Goal: Task Accomplishment & Management: Manage account settings

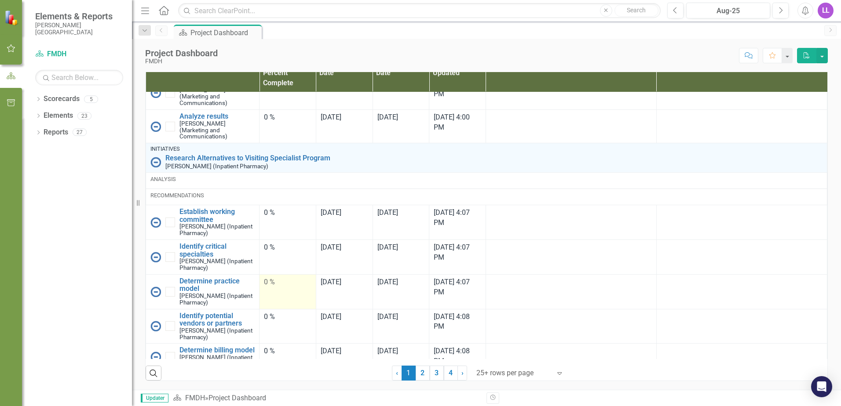
scroll to position [585, 0]
click at [421, 374] on link "2" at bounding box center [422, 373] width 14 height 15
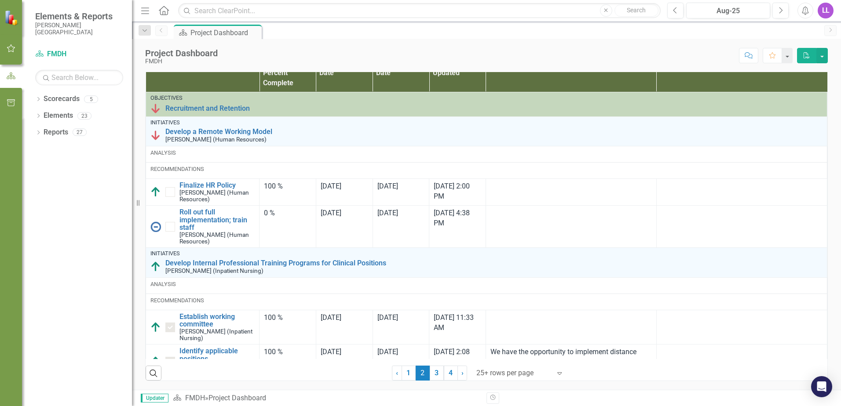
checkbox input "true"
checkbox input "false"
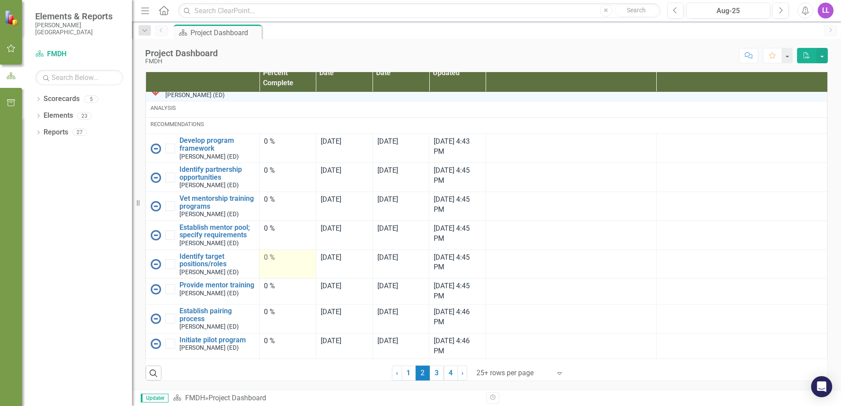
scroll to position [2560, 0]
click at [435, 370] on link "3" at bounding box center [436, 373] width 14 height 15
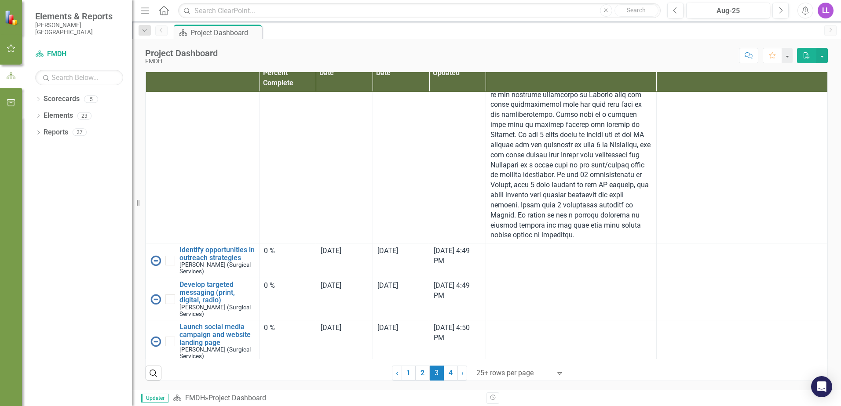
checkbox input "false"
checkbox input "true"
checkbox input "false"
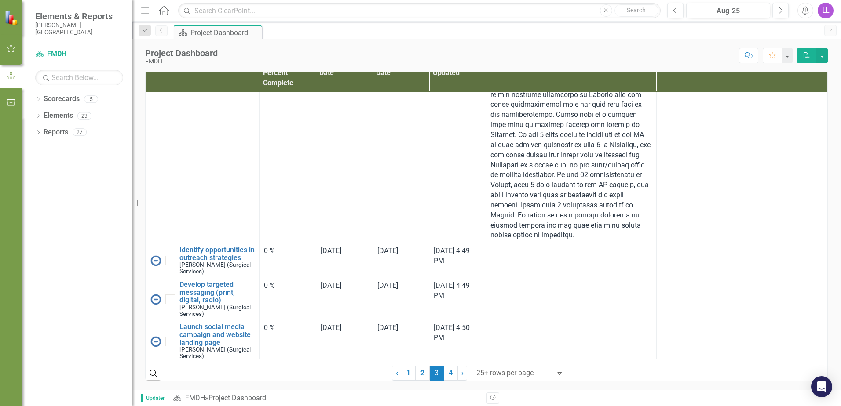
checkbox input "true"
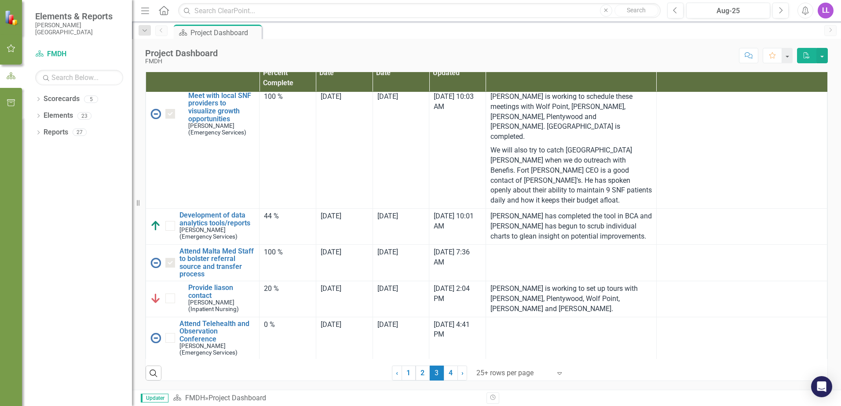
scroll to position [1441, 0]
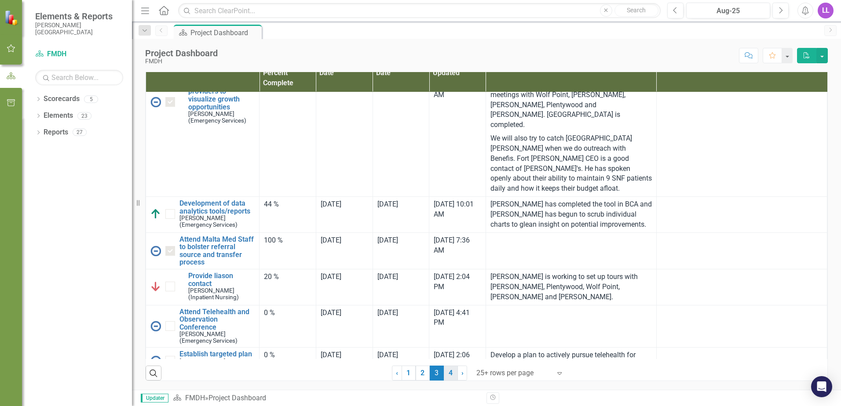
click at [448, 373] on link "4" at bounding box center [451, 373] width 14 height 15
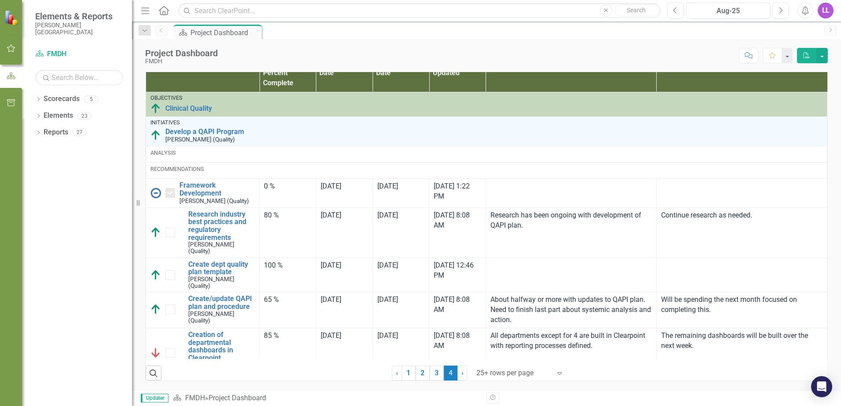
checkbox input "false"
checkbox input "true"
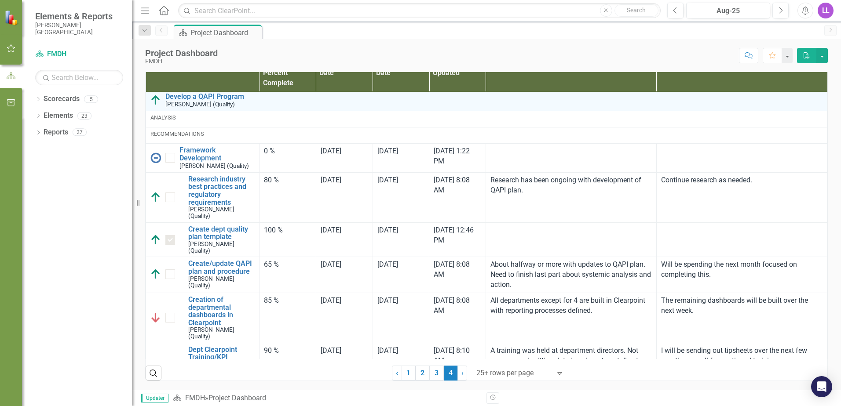
scroll to position [199, 0]
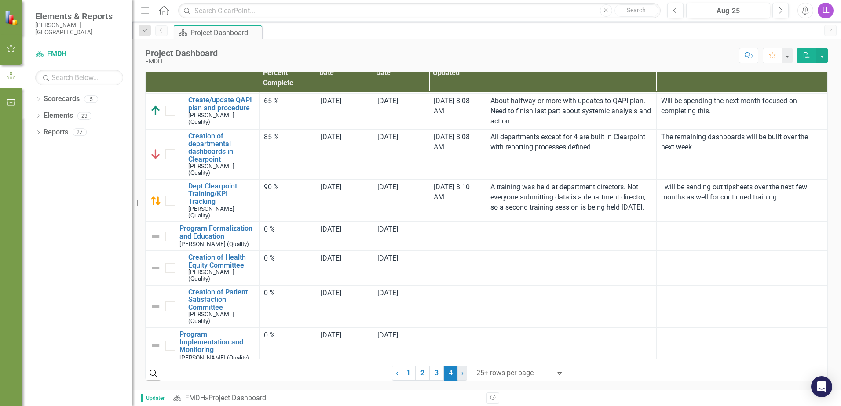
click at [461, 373] on span "›" at bounding box center [462, 373] width 2 height 8
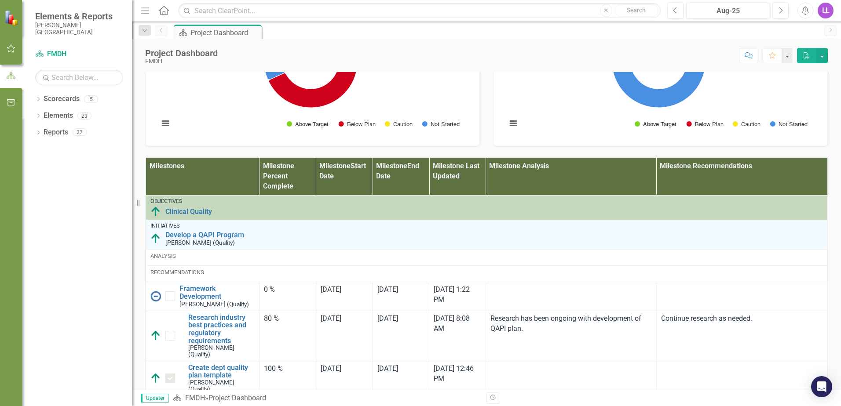
scroll to position [585, 0]
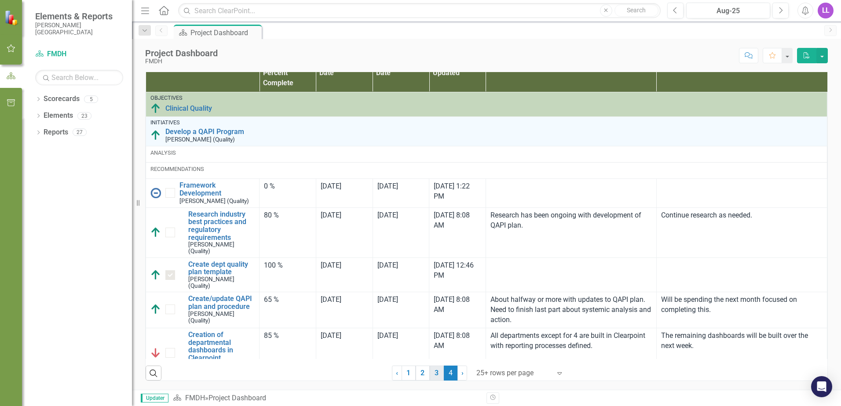
click at [434, 379] on link "3" at bounding box center [436, 373] width 14 height 15
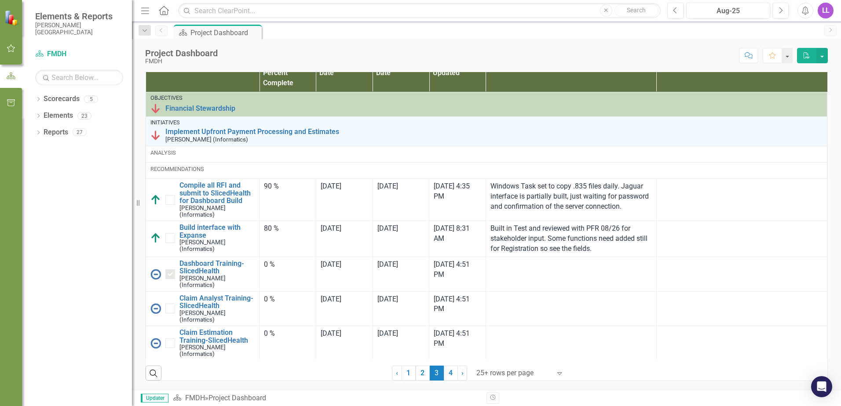
checkbox input "true"
checkbox input "false"
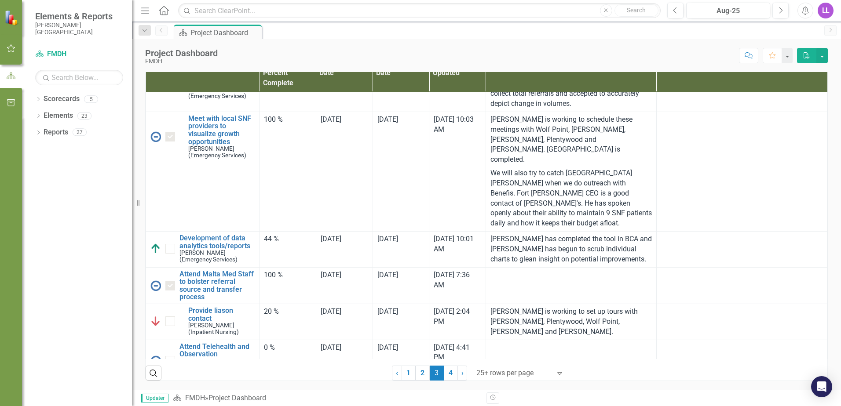
scroll to position [1441, 0]
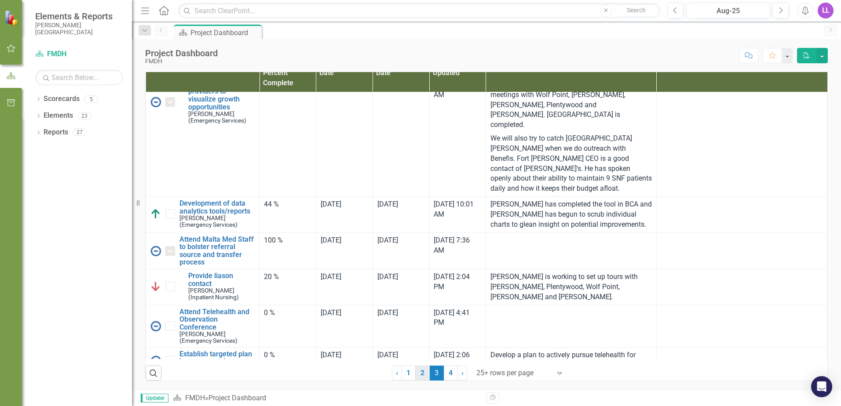
click at [417, 372] on link "2" at bounding box center [422, 373] width 14 height 15
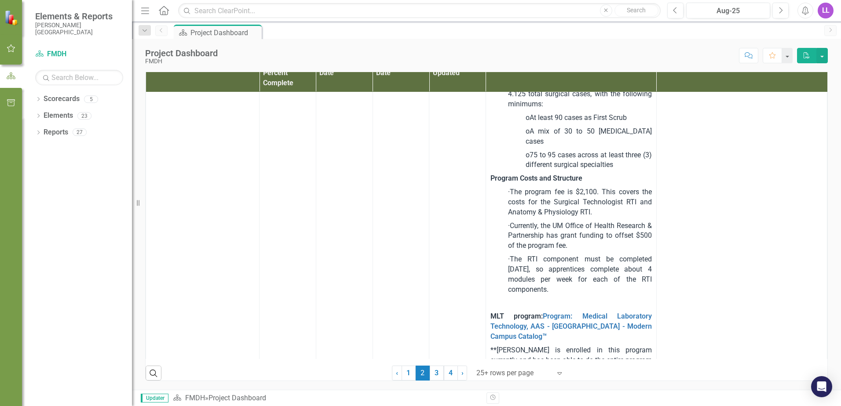
checkbox input "true"
checkbox input "false"
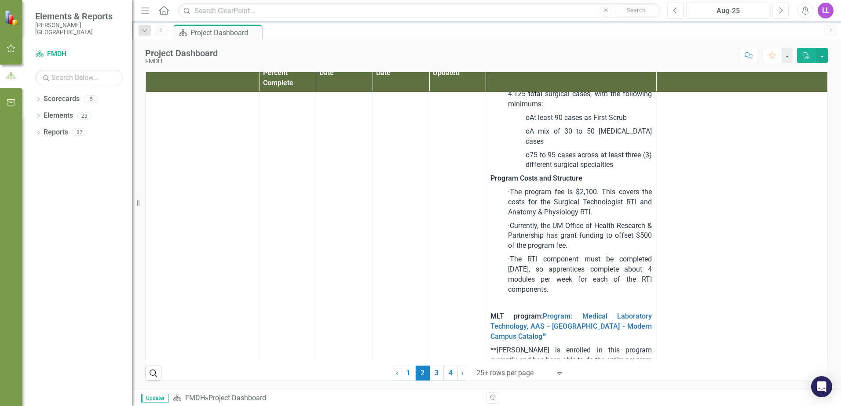
checkbox input "false"
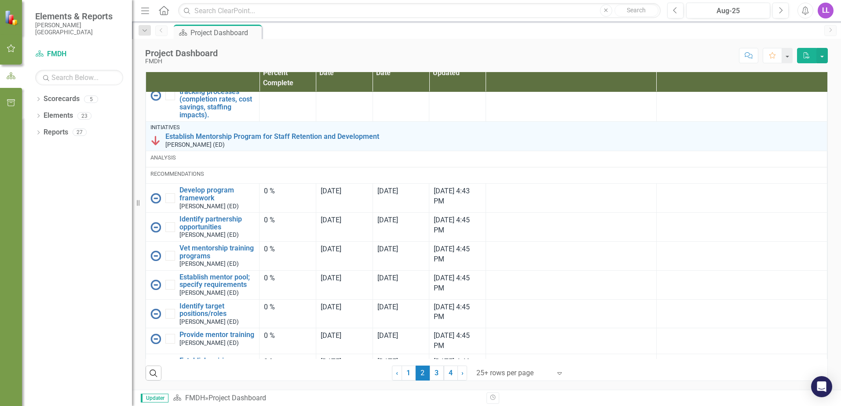
scroll to position [2560, 0]
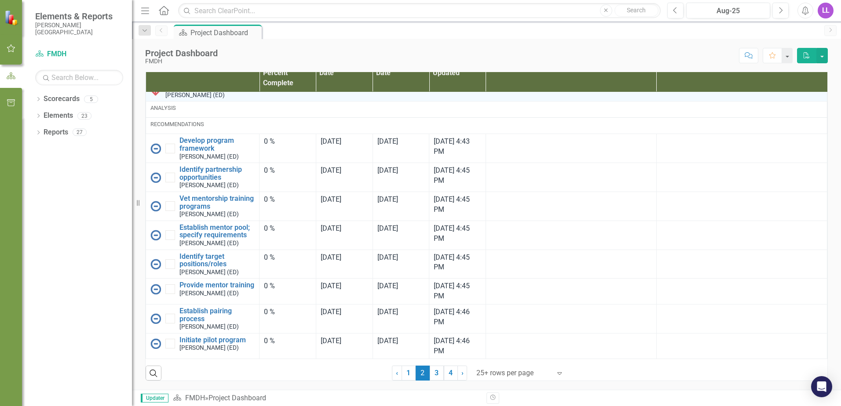
drag, startPoint x: 403, startPoint y: 374, endPoint x: 379, endPoint y: 370, distance: 24.0
click at [403, 374] on link "1" at bounding box center [408, 373] width 14 height 15
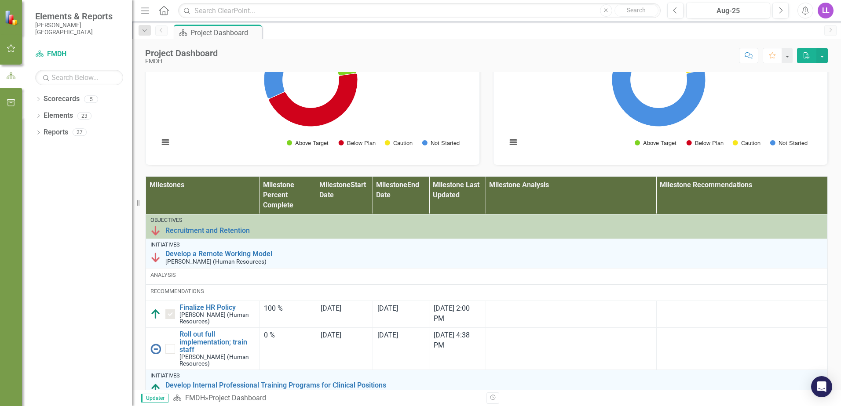
scroll to position [440, 0]
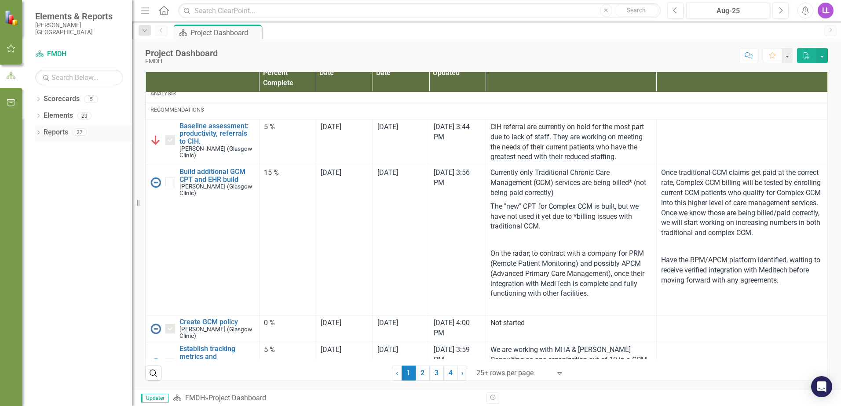
checkbox input "false"
checkbox input "true"
checkbox input "false"
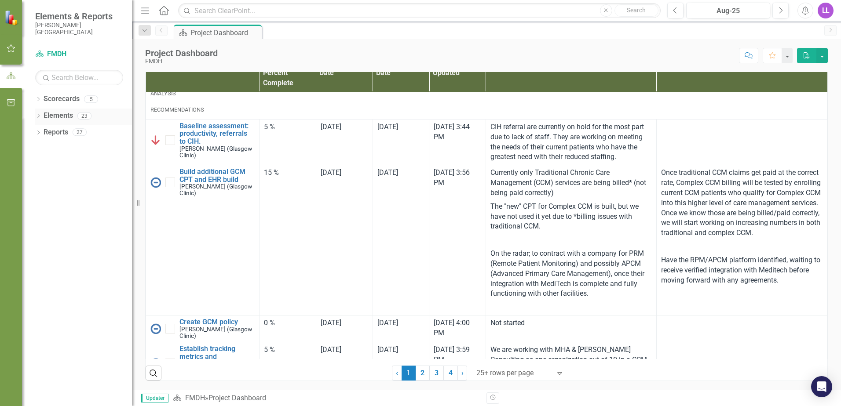
click at [54, 116] on link "Elements" at bounding box center [58, 116] width 29 height 10
click at [37, 116] on icon "Dropdown" at bounding box center [38, 116] width 6 height 5
click at [43, 166] on icon "Dropdown" at bounding box center [43, 166] width 6 height 5
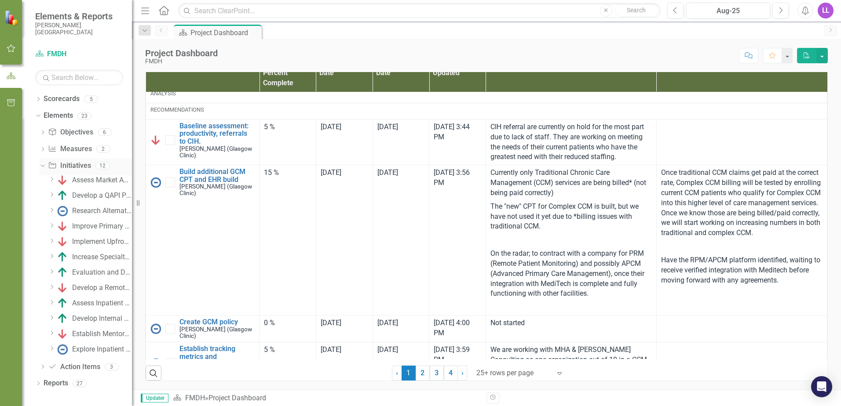
click at [43, 166] on icon "Dropdown" at bounding box center [41, 165] width 5 height 6
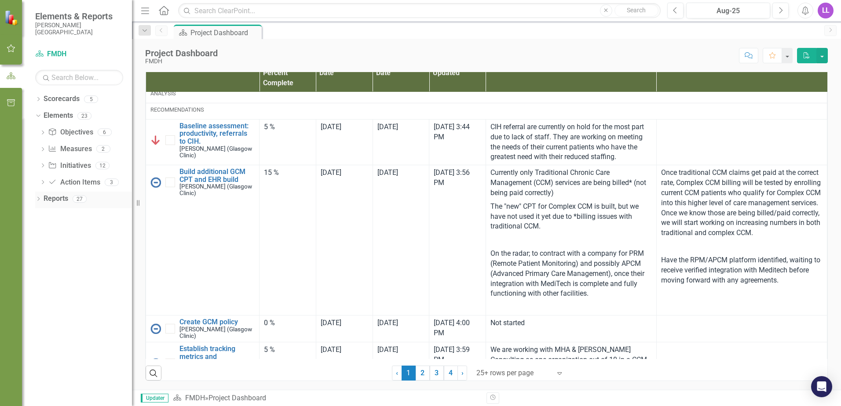
click at [39, 200] on icon at bounding box center [38, 199] width 2 height 4
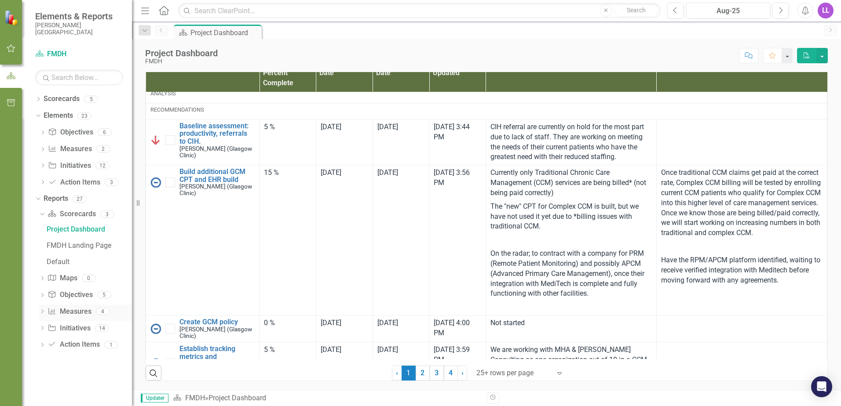
click at [42, 311] on icon "Dropdown" at bounding box center [42, 312] width 6 height 5
click at [42, 345] on icon "Dropdown" at bounding box center [42, 345] width 6 height 5
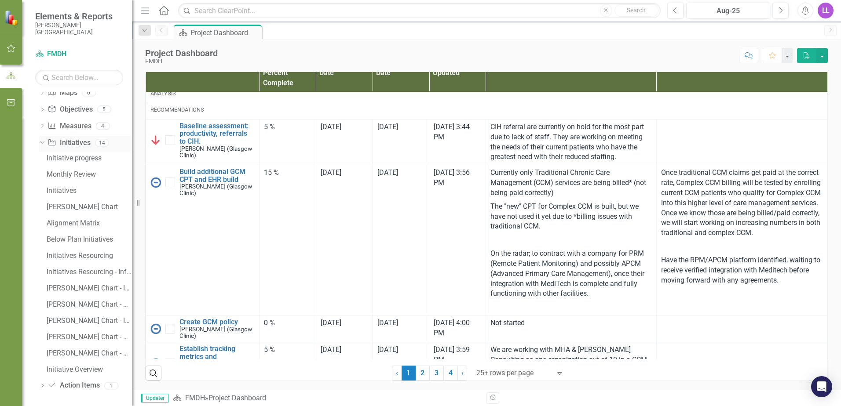
scroll to position [140, 0]
click at [43, 382] on icon "Dropdown" at bounding box center [42, 384] width 6 height 5
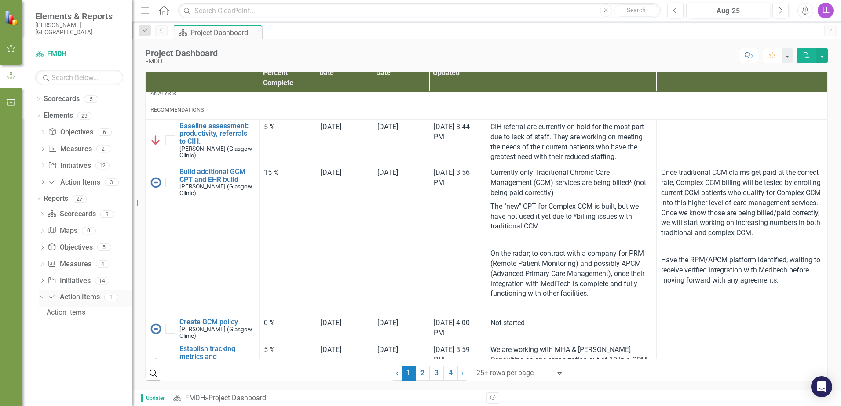
scroll to position [0, 0]
click at [55, 314] on div "Action Items" at bounding box center [89, 313] width 85 height 8
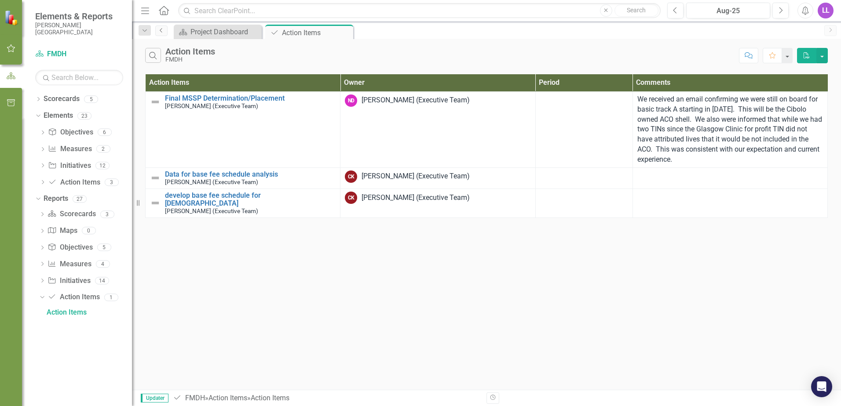
click at [162, 31] on icon "Previous" at bounding box center [161, 30] width 7 height 5
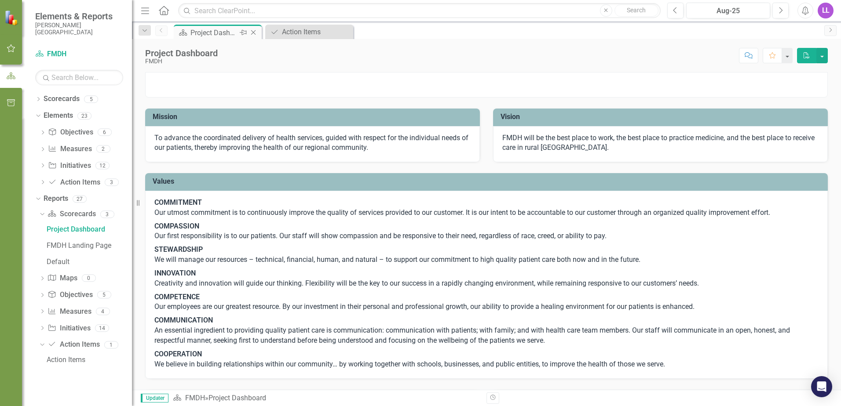
click at [204, 32] on div "Project Dashboard" at bounding box center [213, 32] width 47 height 11
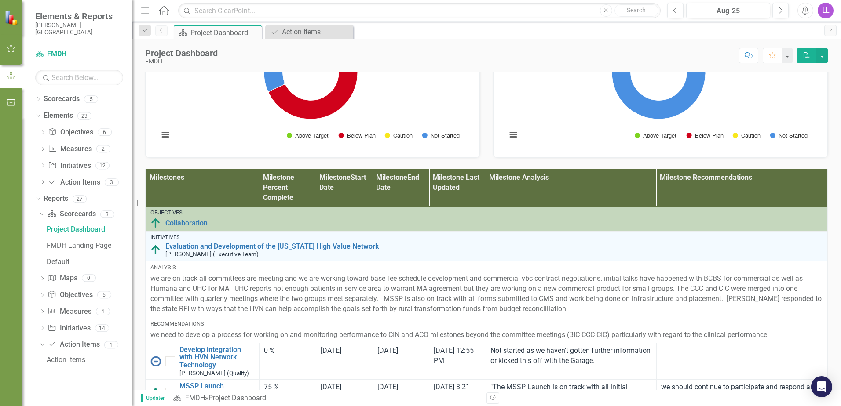
scroll to position [440, 0]
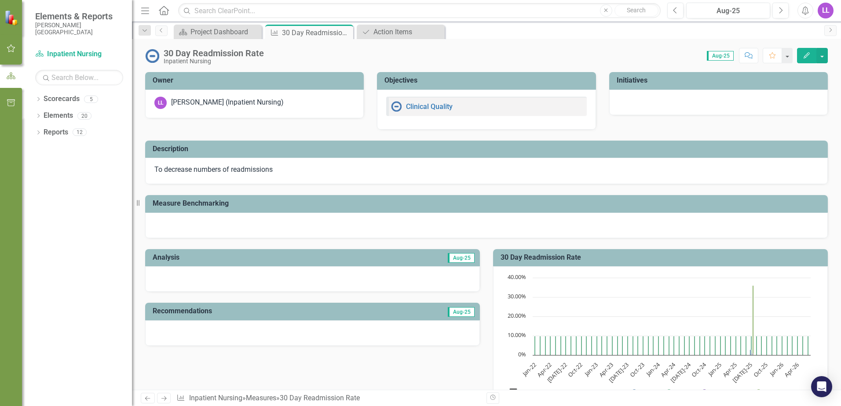
click at [395, 106] on img at bounding box center [396, 106] width 11 height 11
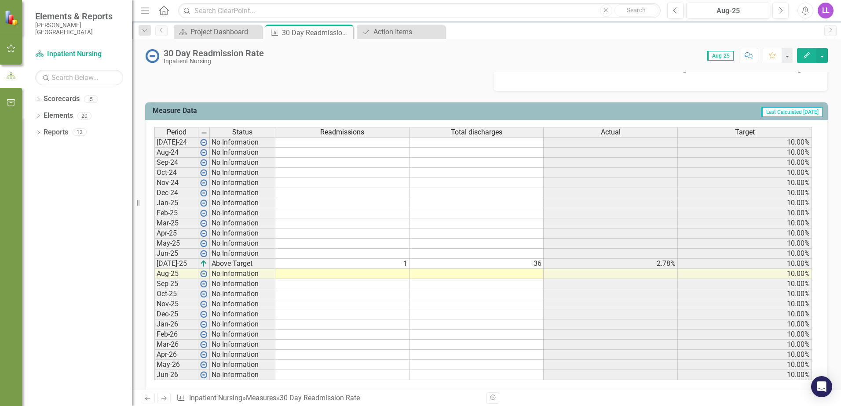
scroll to position [336, 0]
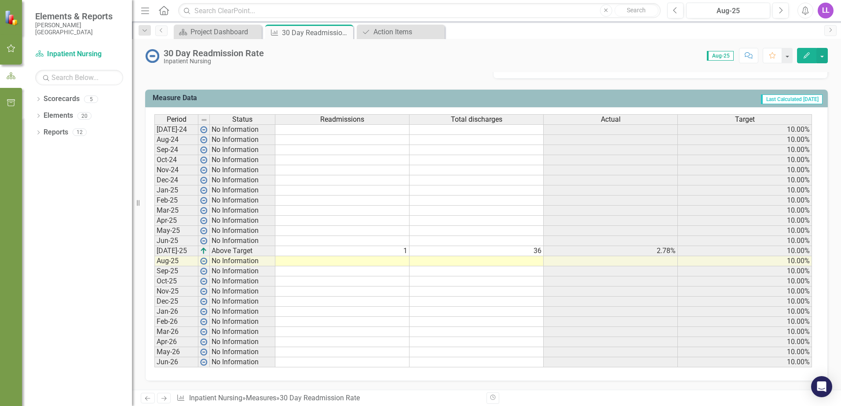
click at [400, 261] on td at bounding box center [342, 261] width 134 height 10
type textarea "4"
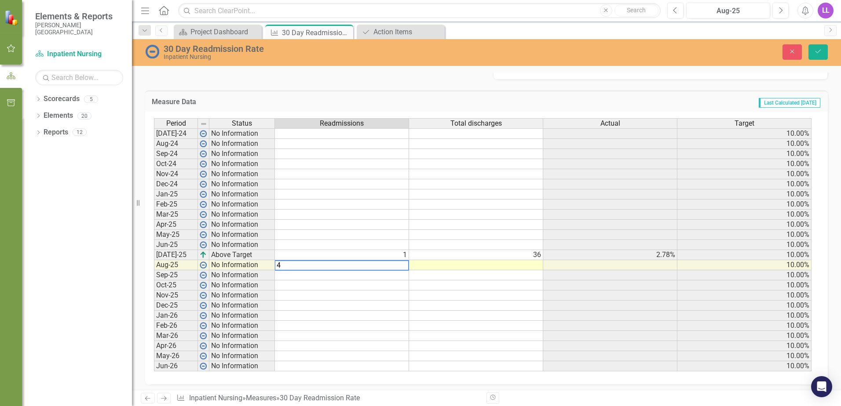
click at [401, 261] on textarea "4" at bounding box center [341, 265] width 135 height 11
click at [154, 266] on div "Period Status Readmissions Total discharges Actual Target Jul-24 No Information…" at bounding box center [154, 244] width 0 height 253
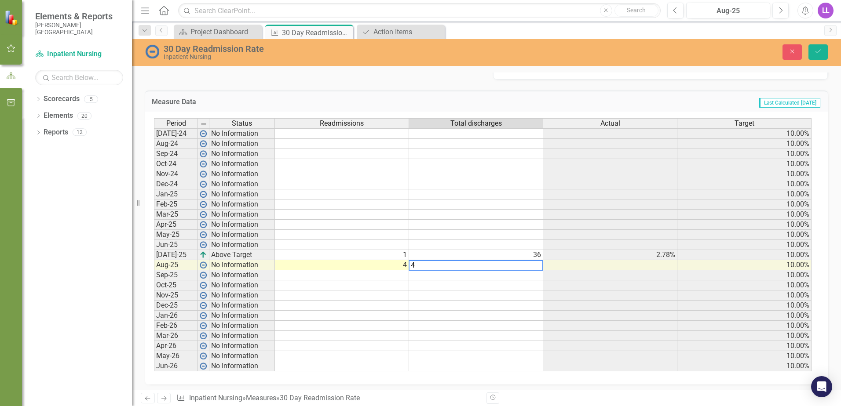
type textarea "41"
click at [563, 263] on td at bounding box center [610, 265] width 134 height 10
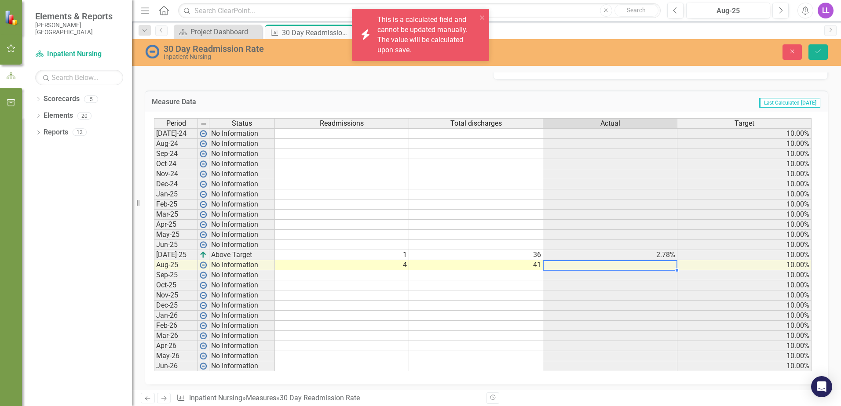
click at [701, 262] on td "10.00%" at bounding box center [744, 265] width 134 height 10
click at [652, 266] on td at bounding box center [610, 265] width 134 height 10
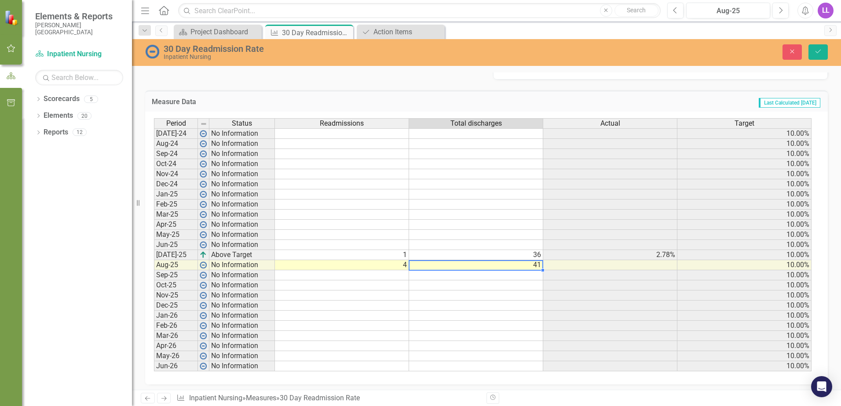
click at [482, 265] on td "41" at bounding box center [476, 265] width 134 height 10
type textarea "41"
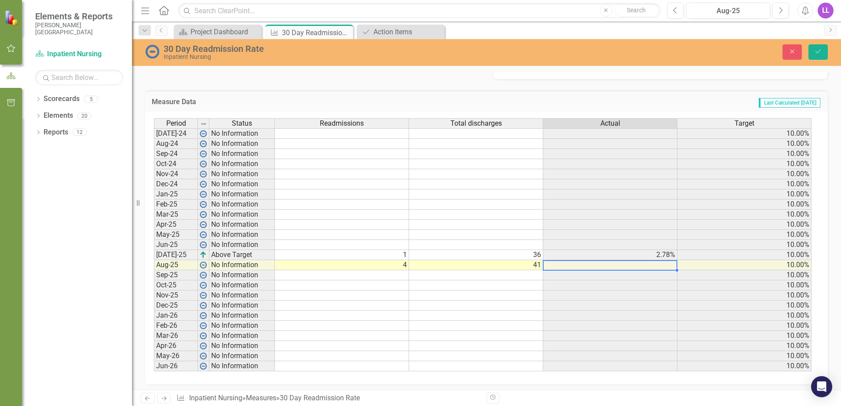
click at [560, 269] on td at bounding box center [610, 265] width 134 height 10
click at [699, 262] on td "10.00%" at bounding box center [744, 265] width 134 height 10
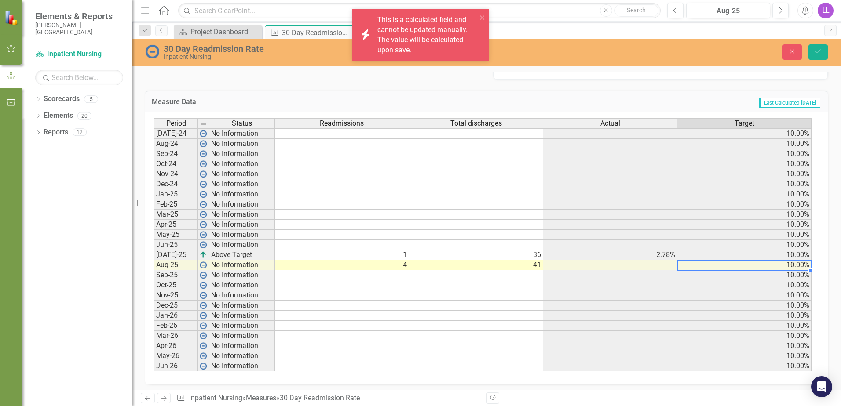
click at [292, 276] on td at bounding box center [342, 275] width 134 height 10
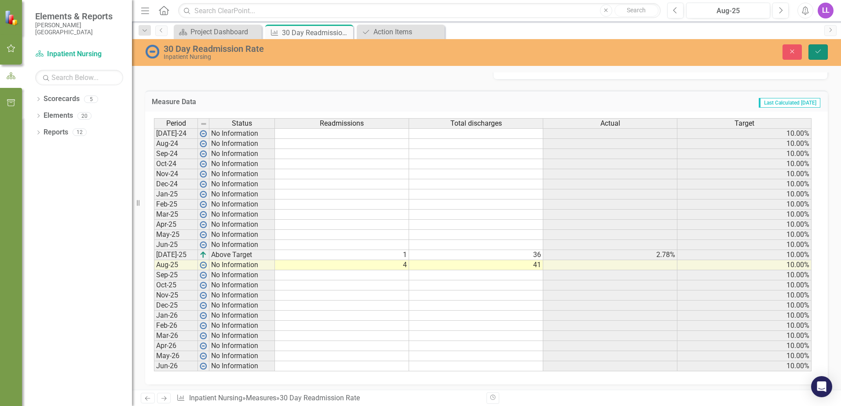
click at [813, 53] on button "Save" at bounding box center [817, 51] width 19 height 15
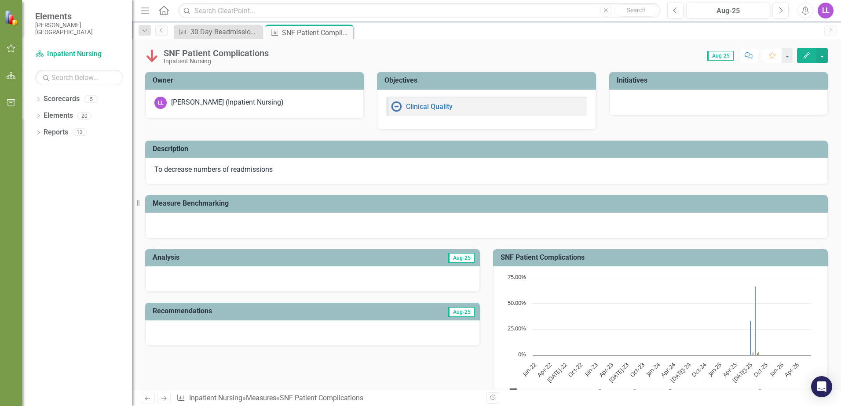
scroll to position [302, 0]
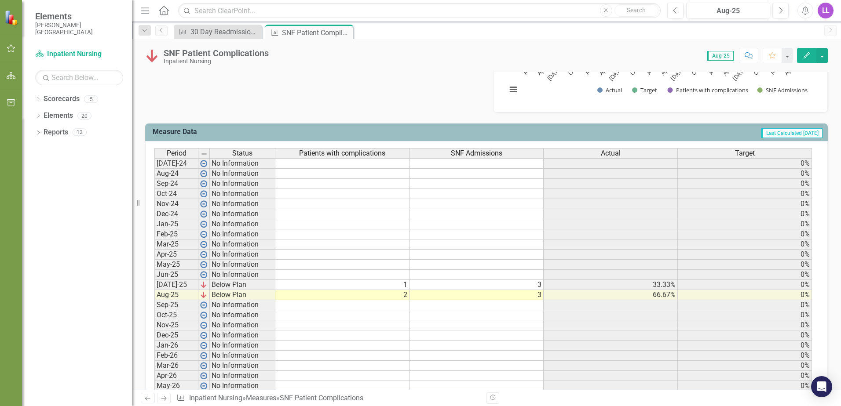
click at [404, 305] on td at bounding box center [342, 305] width 134 height 10
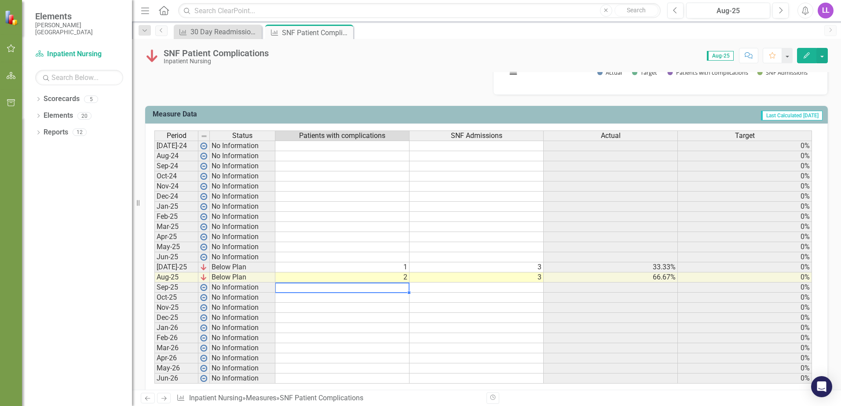
scroll to position [336, 0]
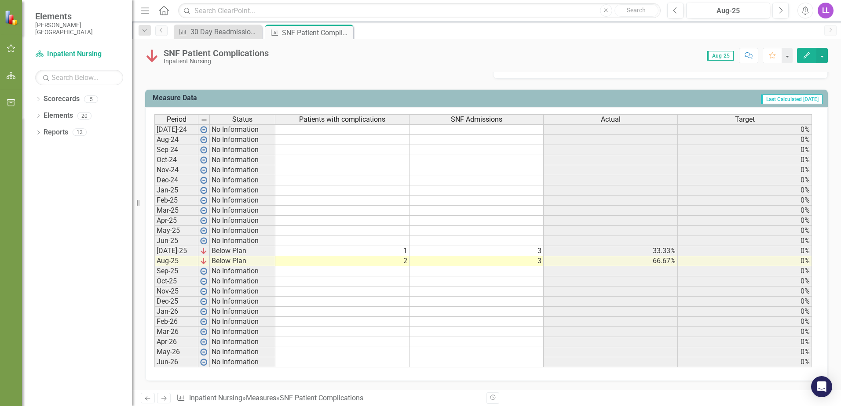
click at [12, 16] on img at bounding box center [11, 17] width 15 height 15
click at [162, 11] on icon "Home" at bounding box center [163, 10] width 11 height 9
